Goal: Navigation & Orientation: Find specific page/section

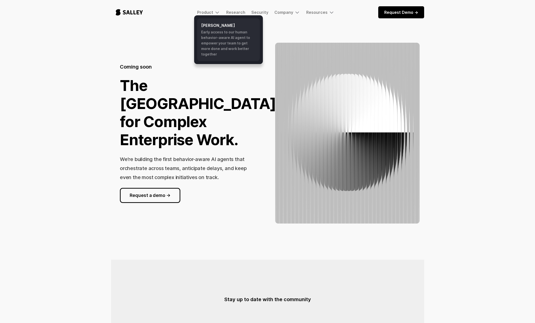
click at [215, 23] on h6 "[PERSON_NAME]" at bounding box center [228, 25] width 55 height 6
click at [220, 13] on img at bounding box center [217, 12] width 6 height 6
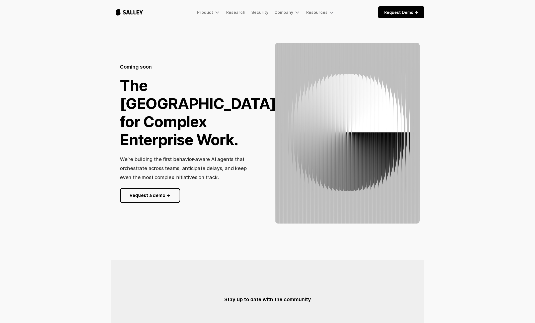
click at [181, 89] on h1 "The [GEOGRAPHIC_DATA] for Complex Enterprise Work." at bounding box center [198, 112] width 156 height 72
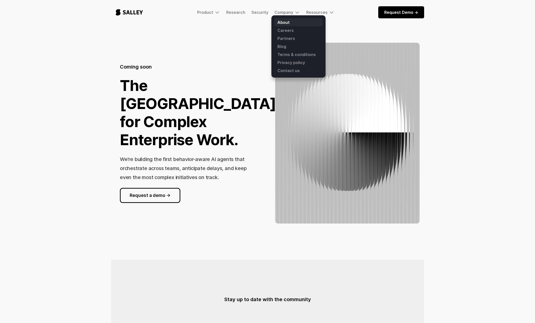
click at [284, 21] on link "About" at bounding box center [298, 22] width 48 height 8
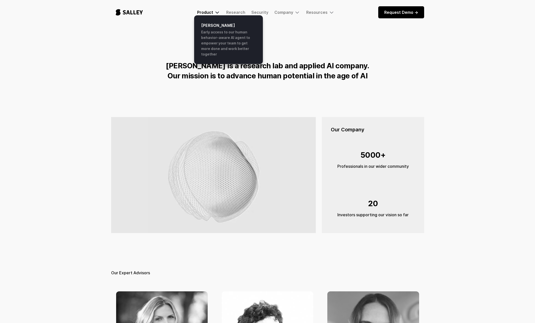
click at [215, 13] on div "Product" at bounding box center [208, 12] width 23 height 6
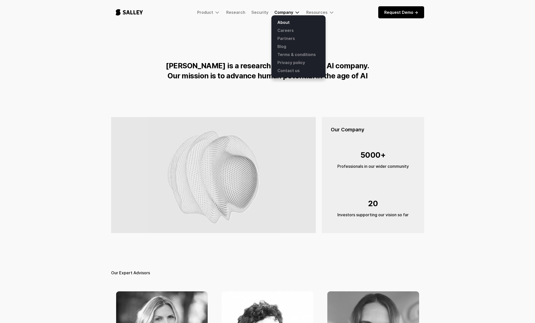
click at [282, 13] on div "Company" at bounding box center [283, 12] width 19 height 5
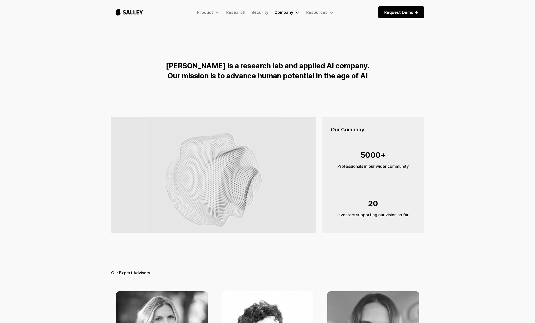
click at [282, 13] on div "Company" at bounding box center [283, 12] width 19 height 5
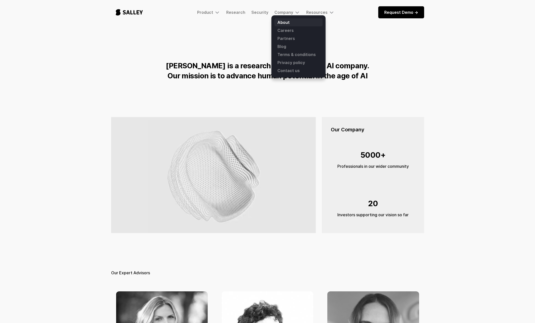
click at [282, 21] on link "About" at bounding box center [298, 22] width 48 height 8
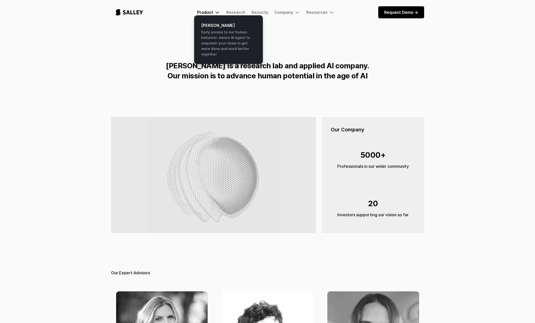
click at [206, 12] on div "Product" at bounding box center [205, 12] width 16 height 5
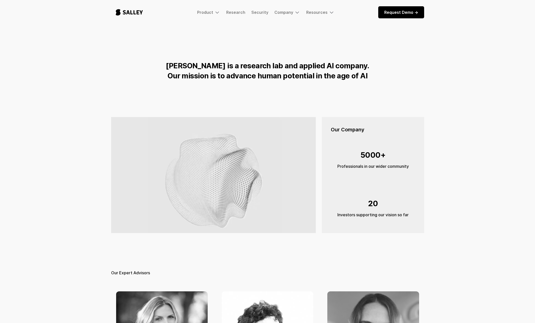
click at [132, 13] on img "home" at bounding box center [129, 12] width 36 height 17
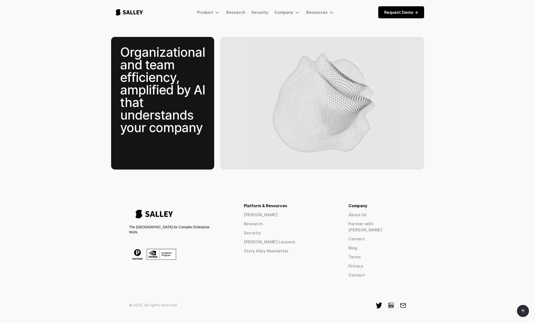
scroll to position [689, 0]
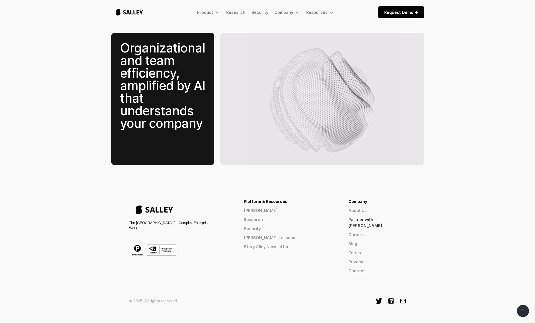
click at [376, 216] on link "Partner with [PERSON_NAME]" at bounding box center [377, 222] width 58 height 12
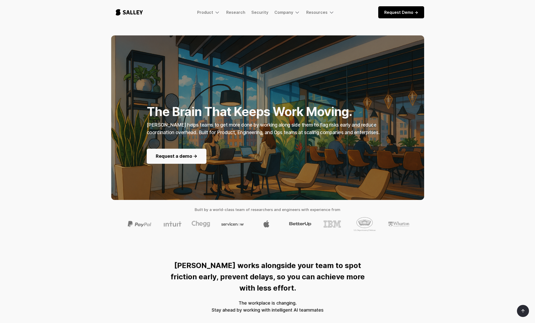
scroll to position [0, 0]
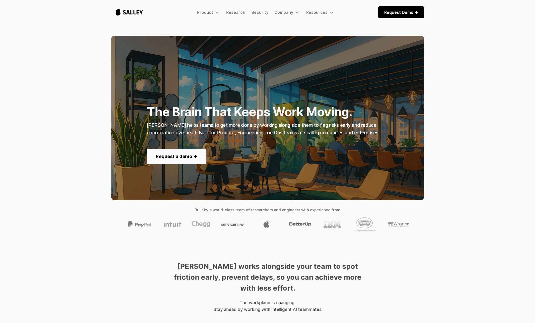
click at [42, 166] on div "The Brain That Keeps Work Moving. Salley AI helps teams to get more done by wor…" at bounding box center [267, 138] width 535 height 204
